Goal: Find specific page/section: Find specific page/section

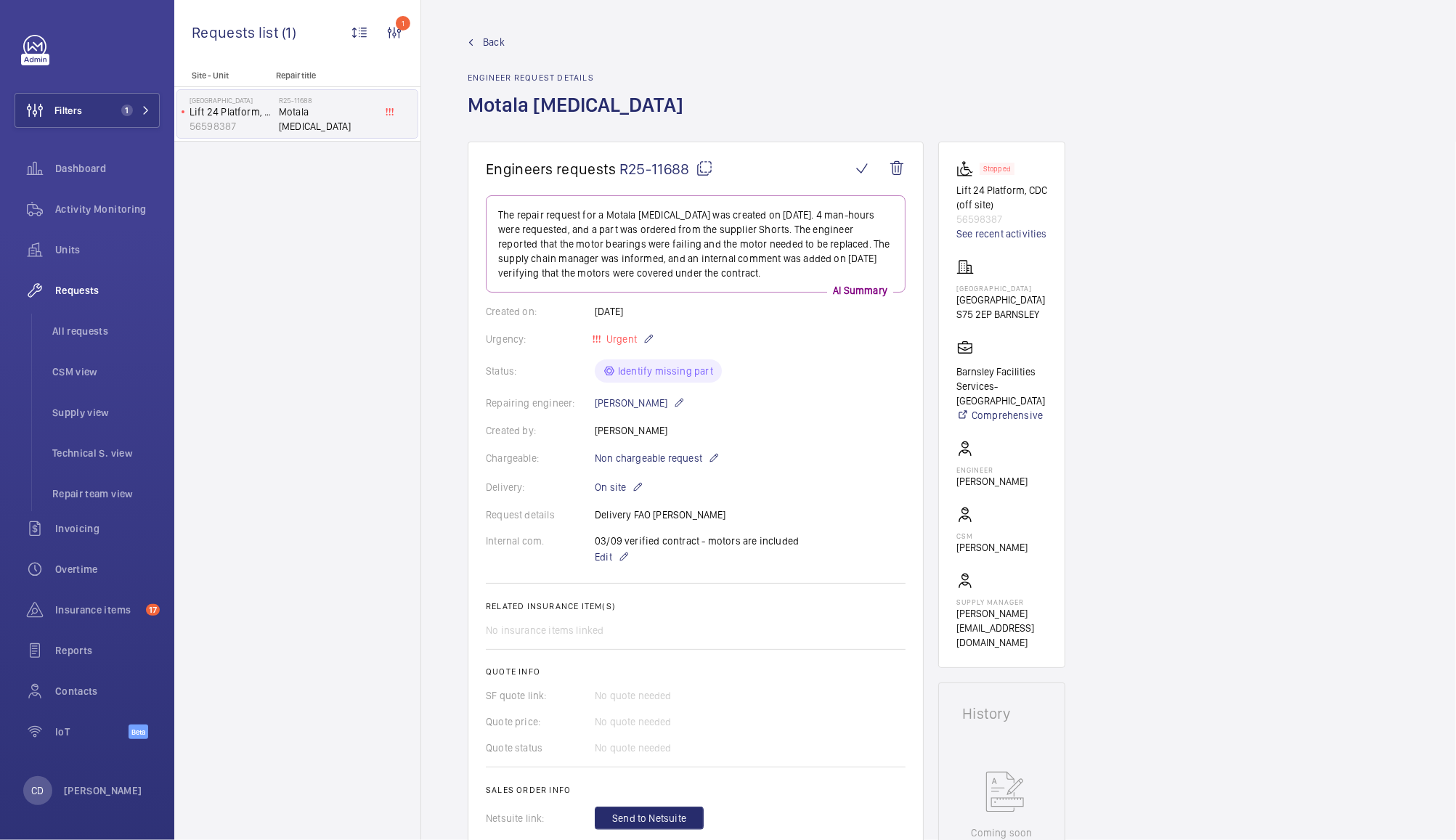
drag, startPoint x: 694, startPoint y: 176, endPoint x: 615, endPoint y: 173, distance: 79.1
click at [615, 173] on h1 "Engineers requests R25-11688" at bounding box center [668, 169] width 365 height 18
copy h1 "R25-11688"
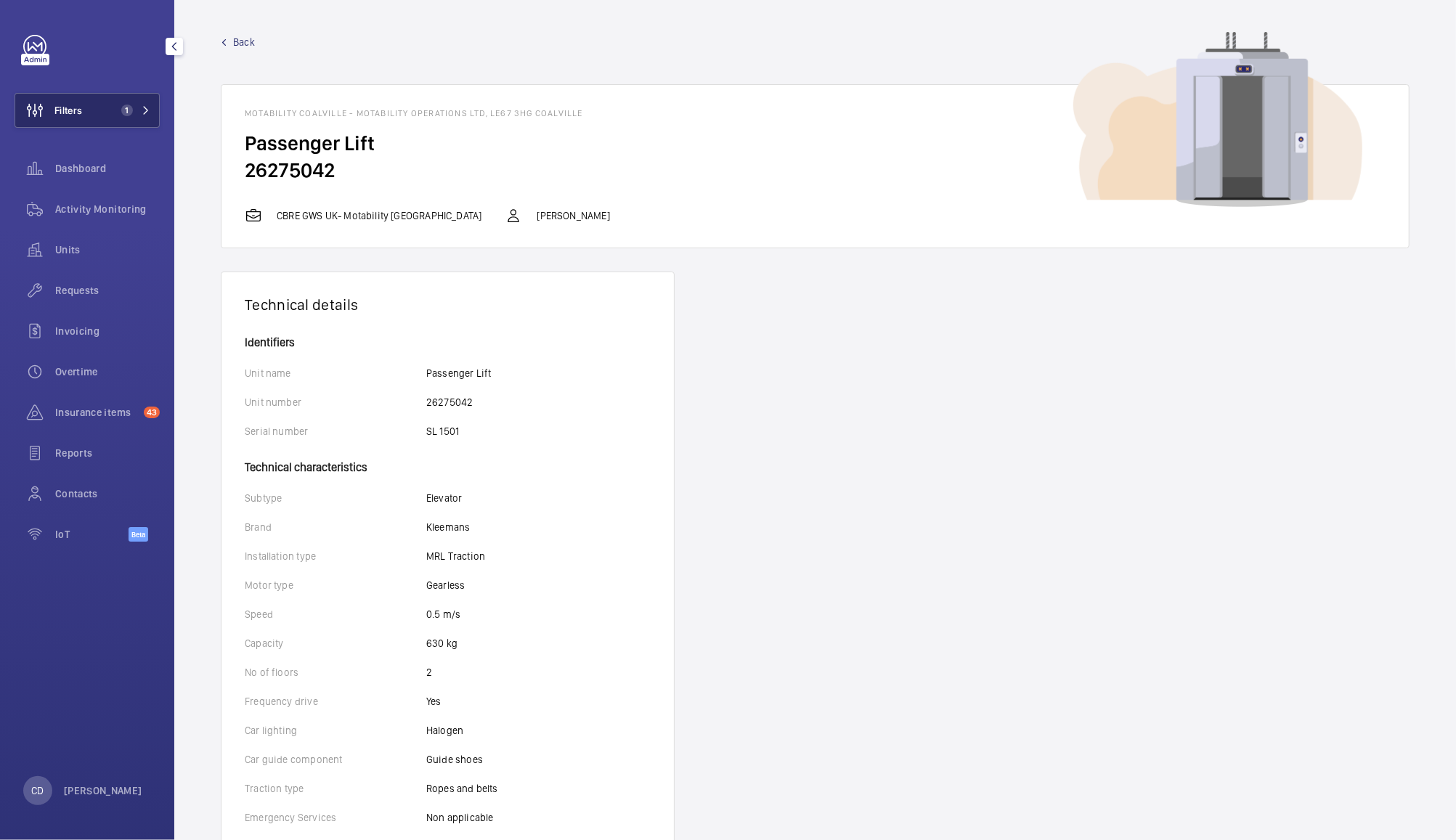
click at [68, 118] on span "Filters" at bounding box center [49, 111] width 67 height 35
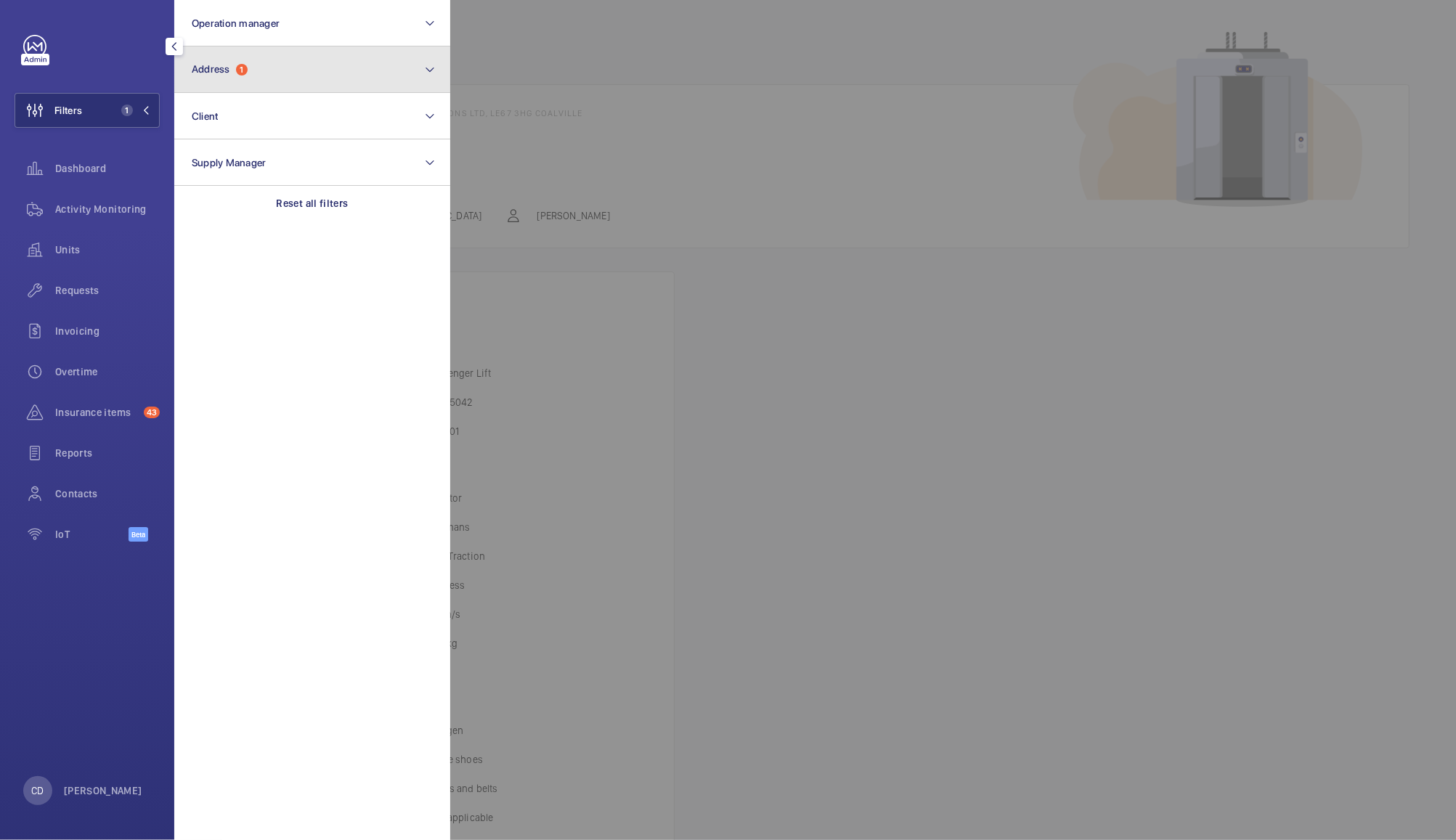
click at [260, 46] on button "Address 1" at bounding box center [311, 69] width 276 height 46
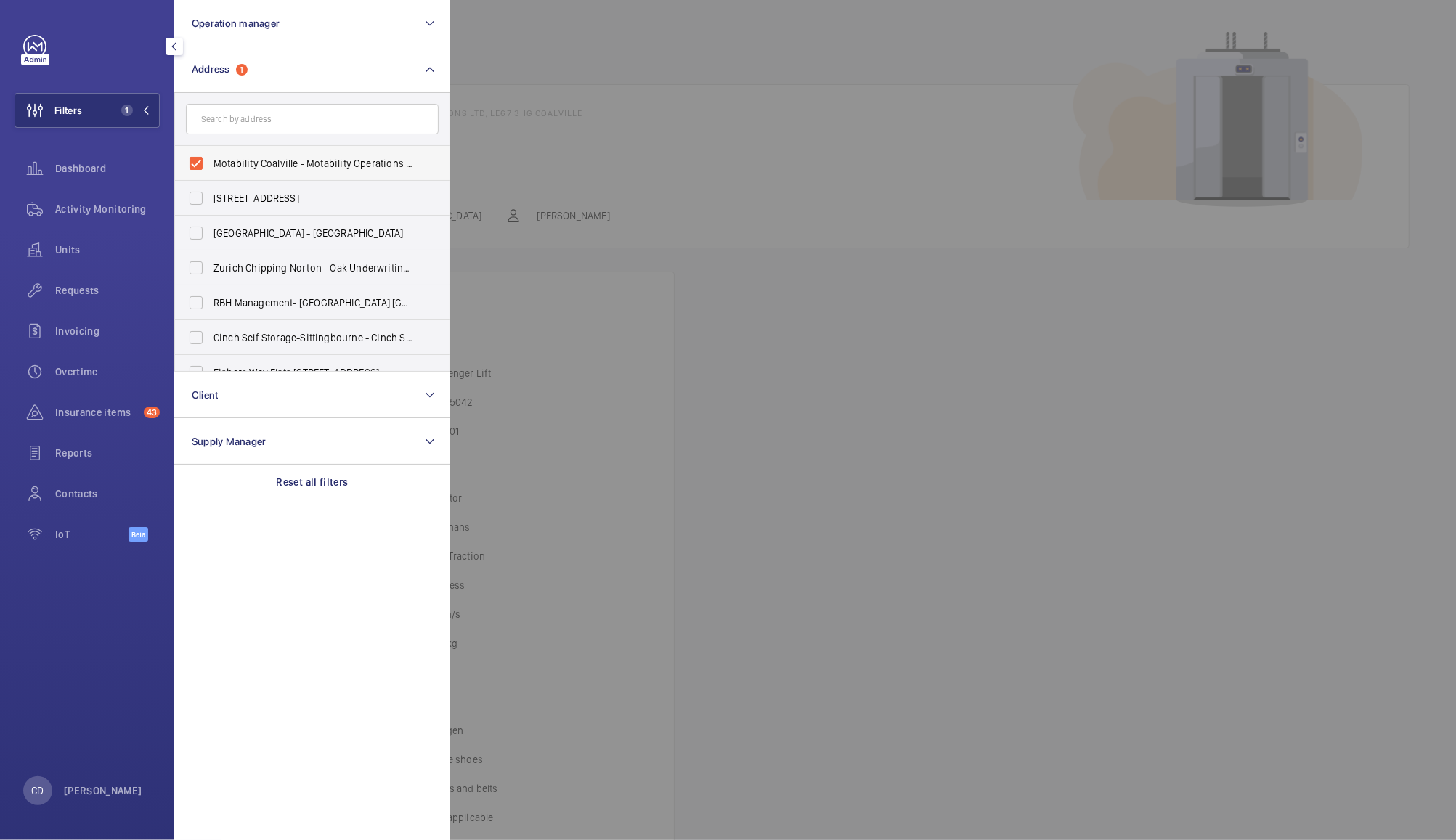
click at [214, 159] on span "Motability Coalville - Motability Operations Ltd, COALVILLE LE67 3HG" at bounding box center [313, 163] width 200 height 15
click at [211, 159] on input "Motability Coalville - Motability Operations Ltd, COALVILLE LE67 3HG" at bounding box center [196, 164] width 29 height 29
checkbox input "false"
click at [299, 126] on input "text" at bounding box center [312, 119] width 252 height 30
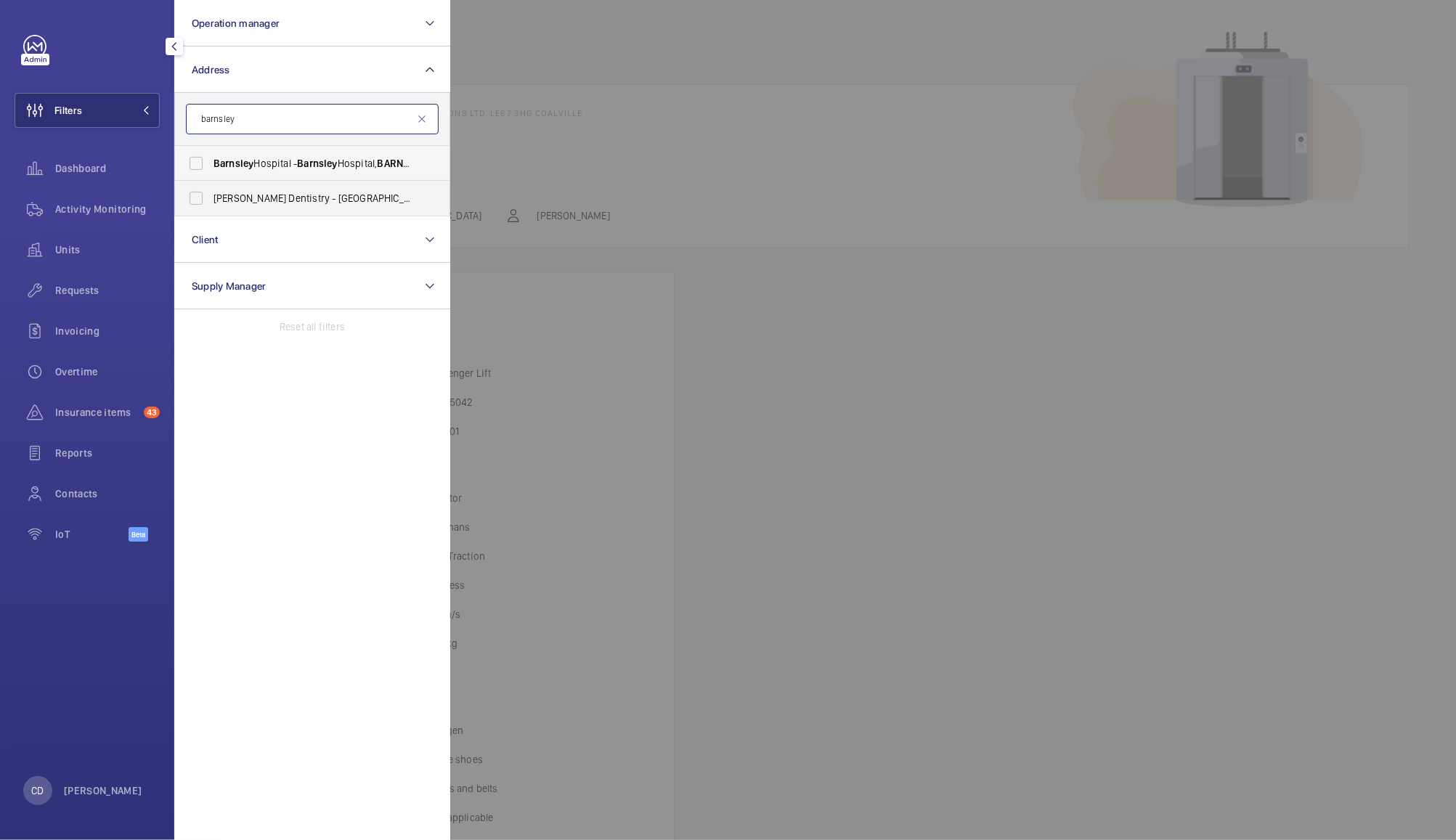
type input "barnsley"
click at [207, 158] on label "Barnsley Hospital - Barnsley Hospital, BARNSLEY S75 2EP" at bounding box center [301, 163] width 252 height 35
click at [207, 158] on input "Barnsley Hospital - Barnsley Hospital, BARNSLEY S75 2EP" at bounding box center [196, 164] width 29 height 29
checkbox input "true"
click at [79, 245] on span "Units" at bounding box center [107, 250] width 104 height 15
